Goal: Transaction & Acquisition: Purchase product/service

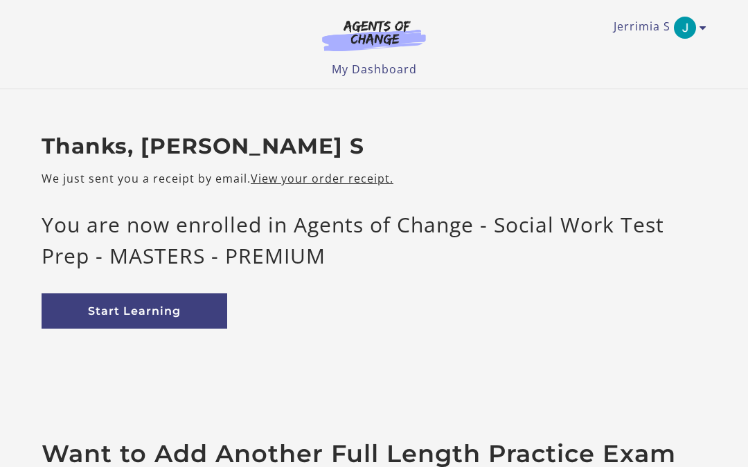
click at [699, 23] on icon "Toggle menu" at bounding box center [702, 27] width 7 height 11
click at [651, 55] on link "My Account" at bounding box center [649, 51] width 122 height 24
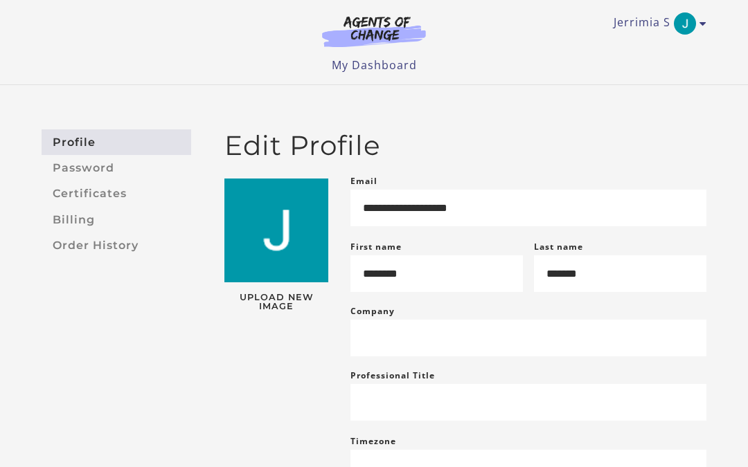
scroll to position [10, 0]
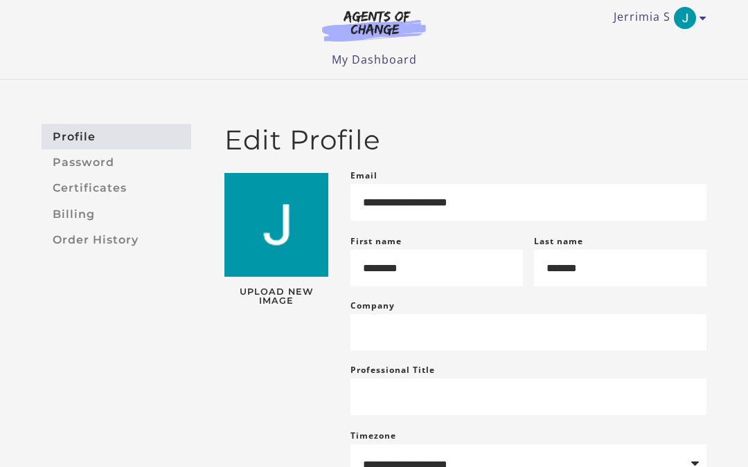
click at [68, 185] on link "Certificates" at bounding box center [117, 189] width 150 height 26
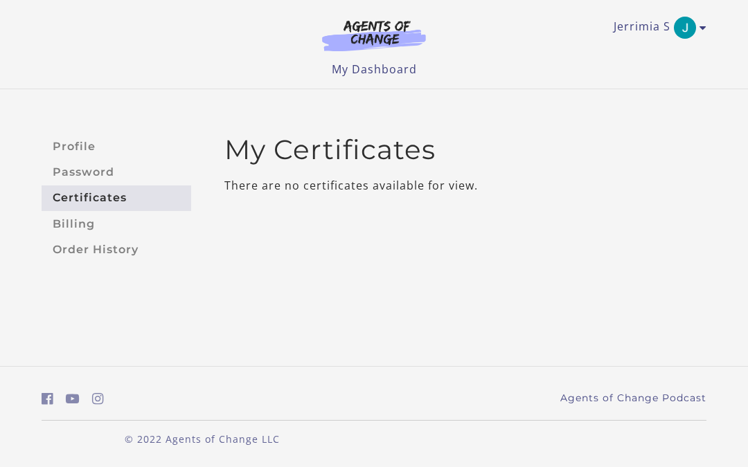
click at [64, 219] on link "Billing" at bounding box center [117, 224] width 150 height 26
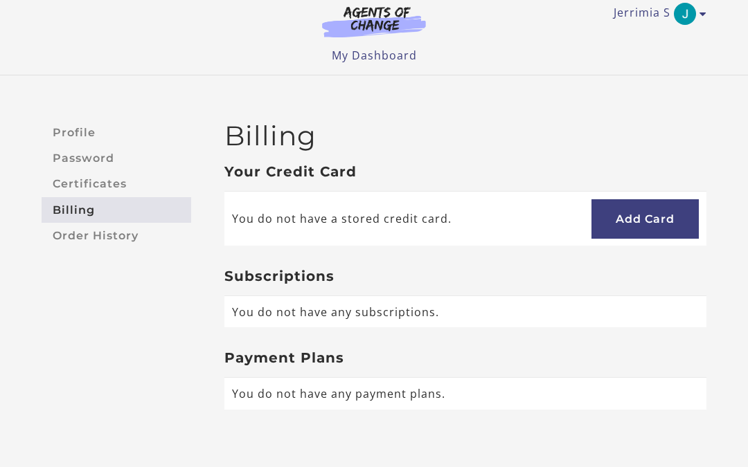
click at [76, 232] on link "Order History" at bounding box center [117, 236] width 150 height 26
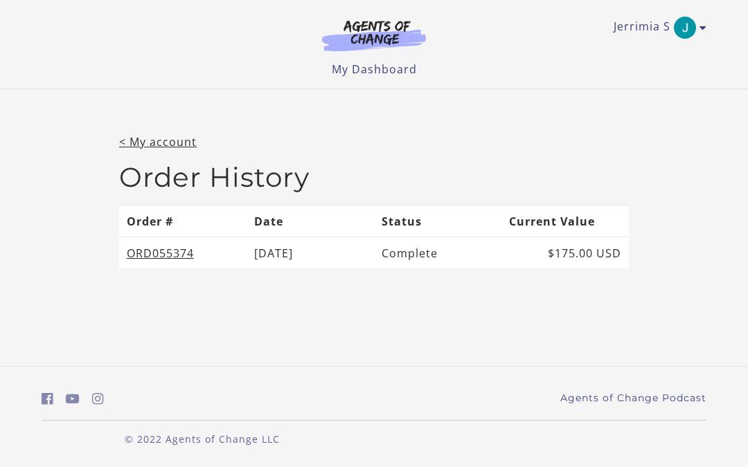
click at [694, 32] on img "Toggle menu" at bounding box center [685, 28] width 22 height 22
click at [634, 50] on link "My Account" at bounding box center [649, 51] width 122 height 24
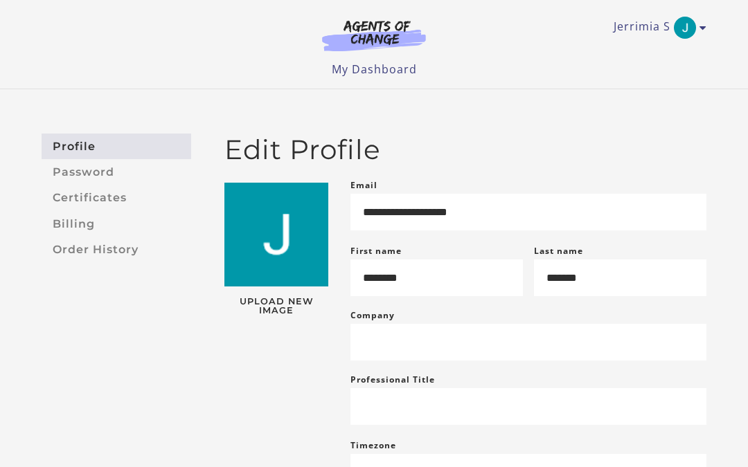
click at [694, 26] on img "Toggle menu" at bounding box center [685, 28] width 22 height 22
click at [649, 76] on link "Support" at bounding box center [649, 74] width 122 height 24
click at [363, 28] on img at bounding box center [373, 35] width 133 height 32
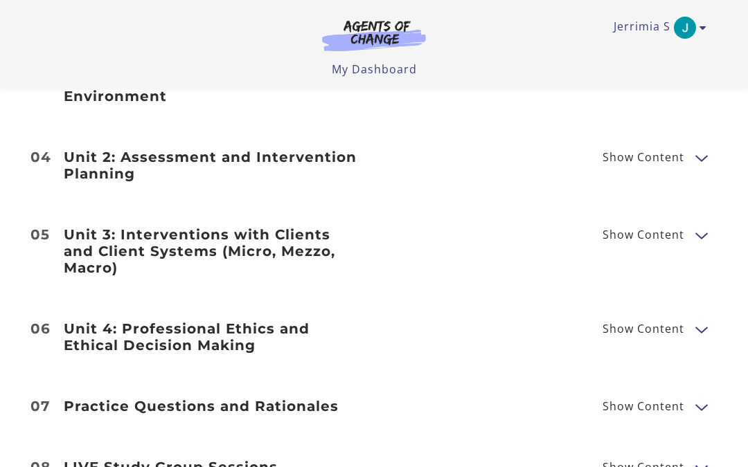
scroll to position [2016, 0]
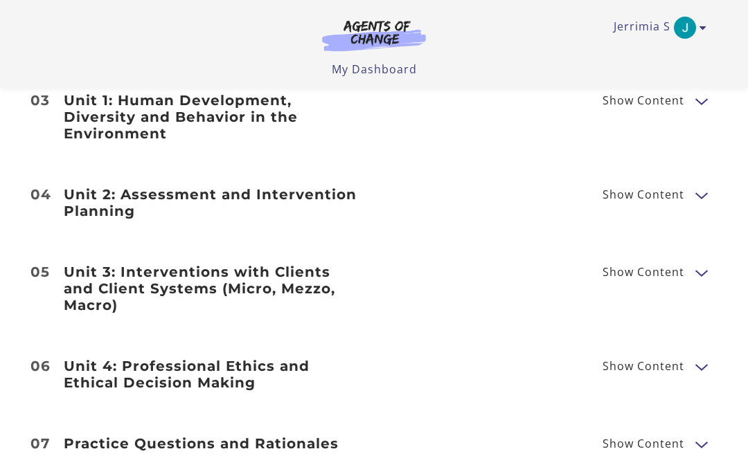
click at [694, 21] on img "Toggle menu" at bounding box center [685, 28] width 22 height 22
click at [370, 76] on link "My Dashboard" at bounding box center [374, 69] width 85 height 15
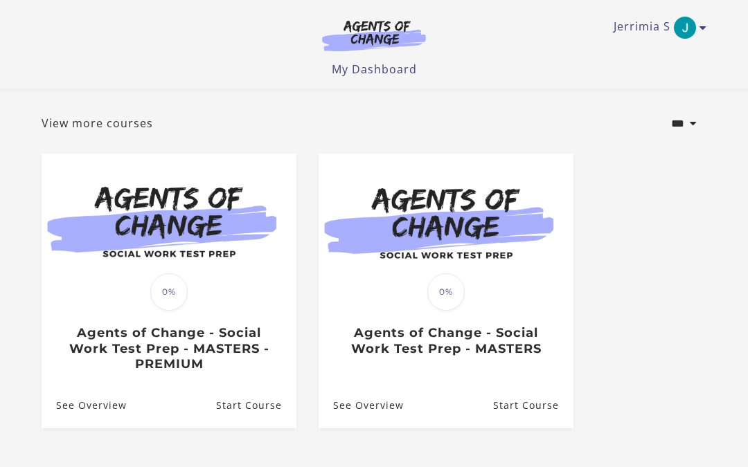
scroll to position [60, 0]
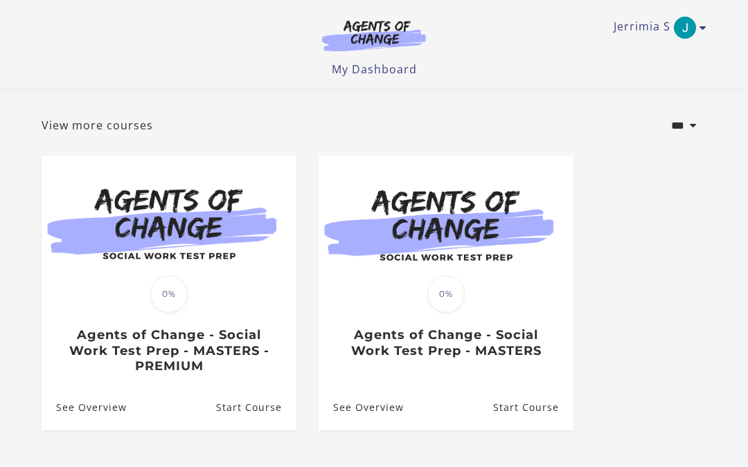
click at [532, 335] on h3 "Agents of Change - Social Work Test Prep - MASTERS" at bounding box center [445, 342] width 225 height 31
